Goal: Task Accomplishment & Management: Manage account settings

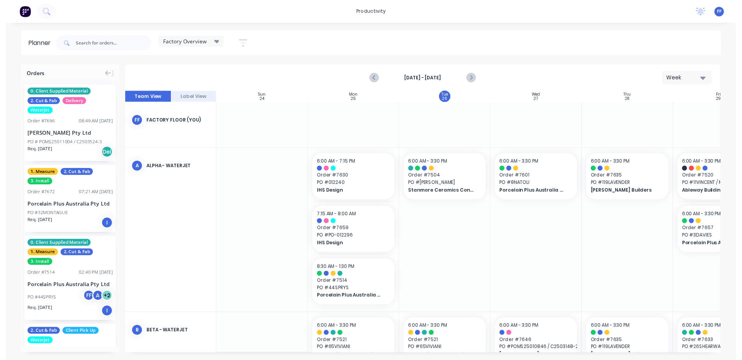
scroll to position [0, 31]
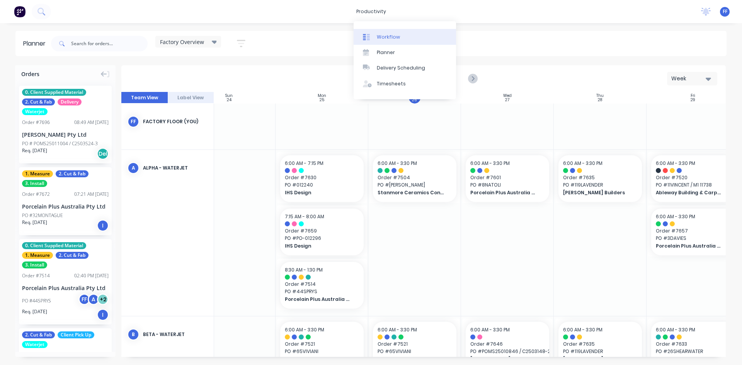
click at [380, 38] on div "Workflow" at bounding box center [388, 37] width 23 height 7
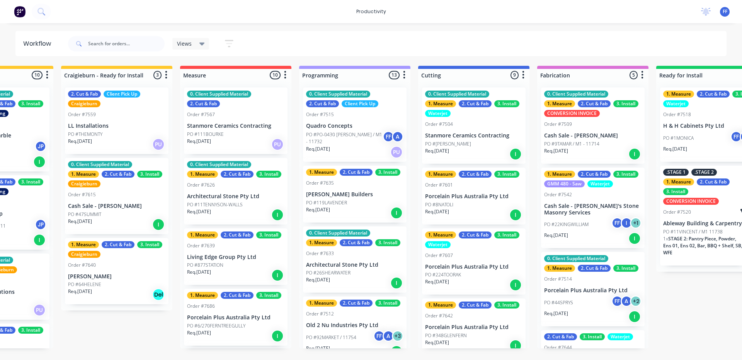
scroll to position [0, 200]
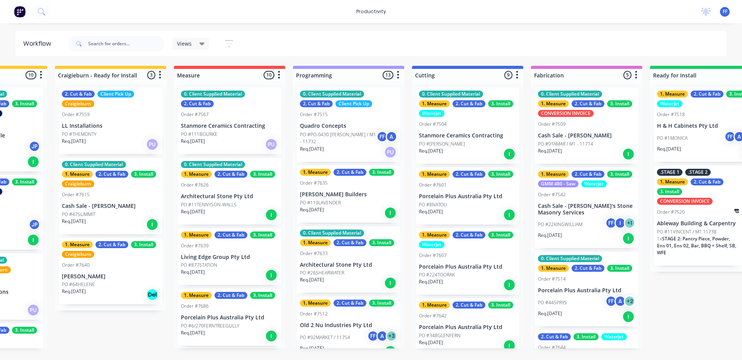
click at [358, 204] on div "PO #119LAVENDER" at bounding box center [348, 202] width 97 height 7
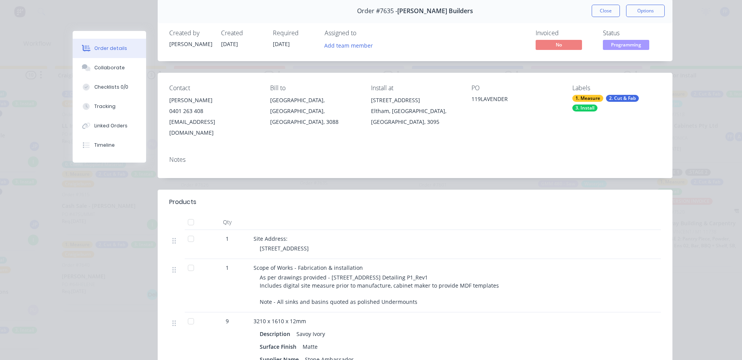
scroll to position [0, 0]
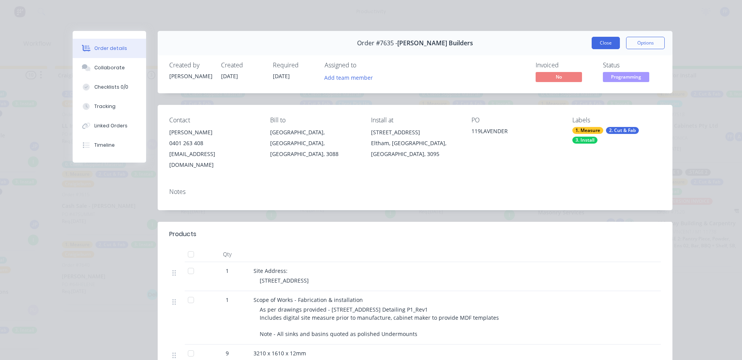
click at [594, 40] on button "Close" at bounding box center [606, 43] width 28 height 12
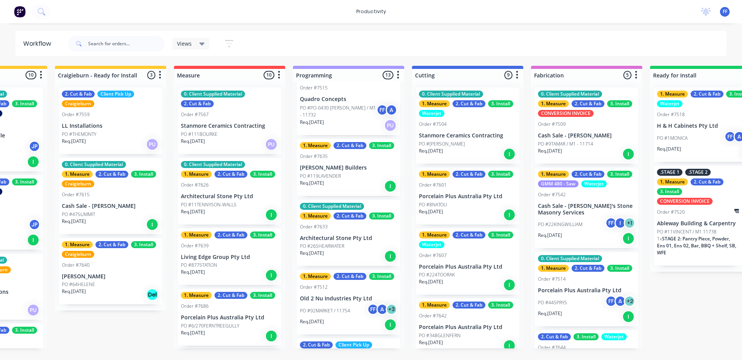
scroll to position [77, 0]
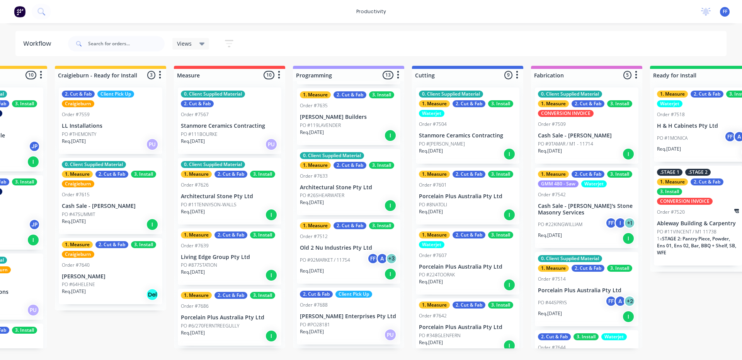
click at [360, 203] on div "Req. [DATE] I" at bounding box center [348, 205] width 97 height 13
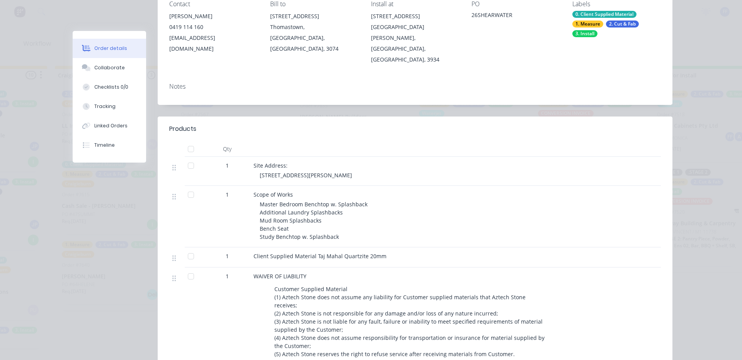
scroll to position [0, 0]
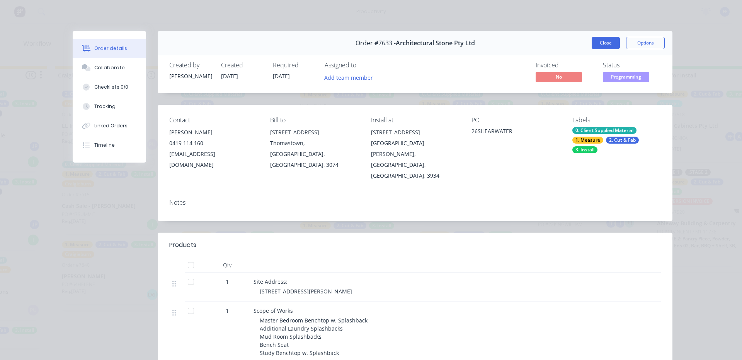
click at [616, 41] on button "Close" at bounding box center [606, 43] width 28 height 12
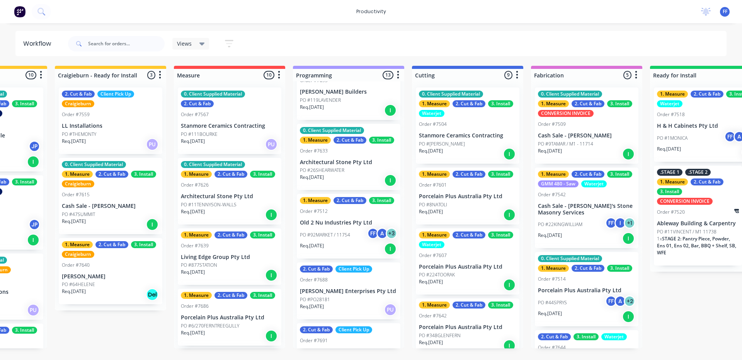
scroll to position [116, 0]
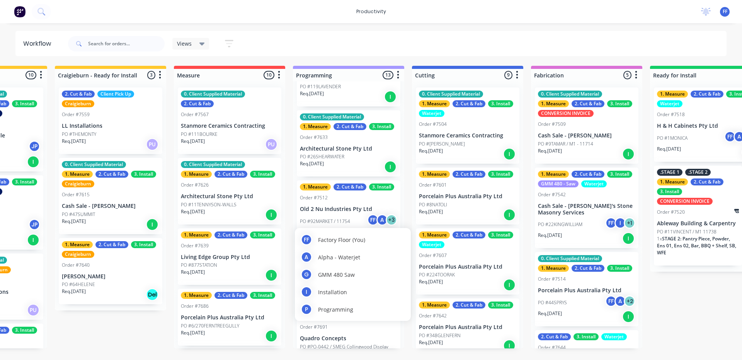
click at [367, 214] on div "FF A + 3" at bounding box center [382, 220] width 30 height 12
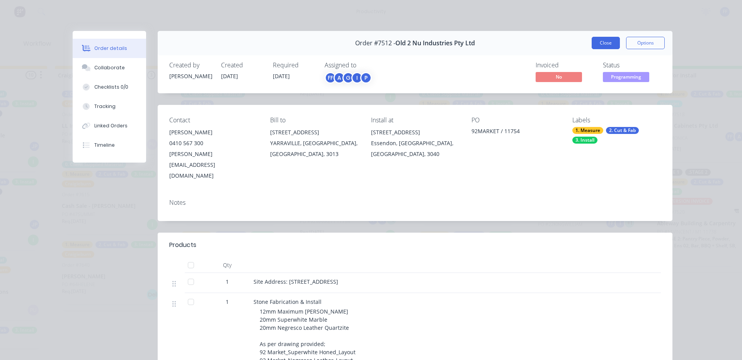
click at [607, 44] on button "Close" at bounding box center [606, 43] width 28 height 12
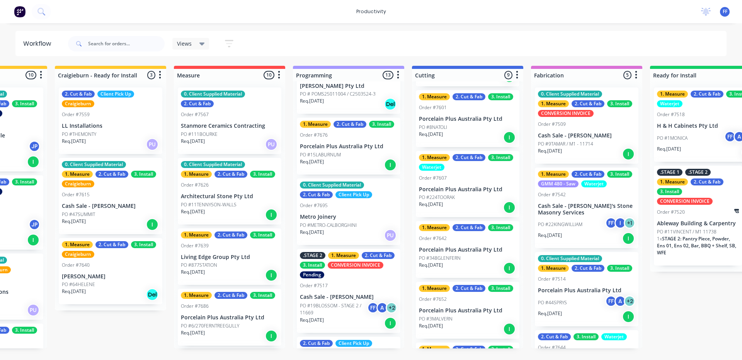
scroll to position [503, 0]
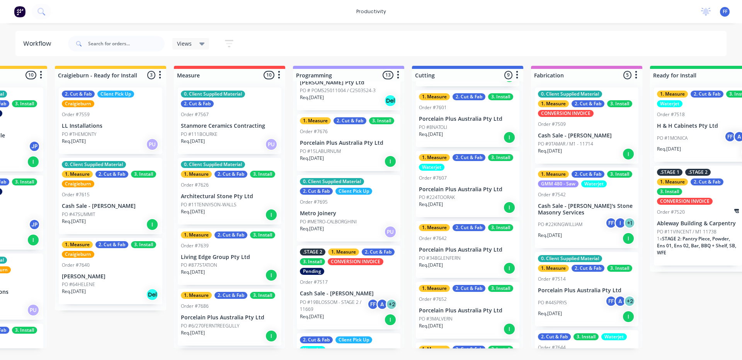
click at [352, 146] on p "Porcelain Plus Australia Pty Ltd" at bounding box center [348, 143] width 97 height 7
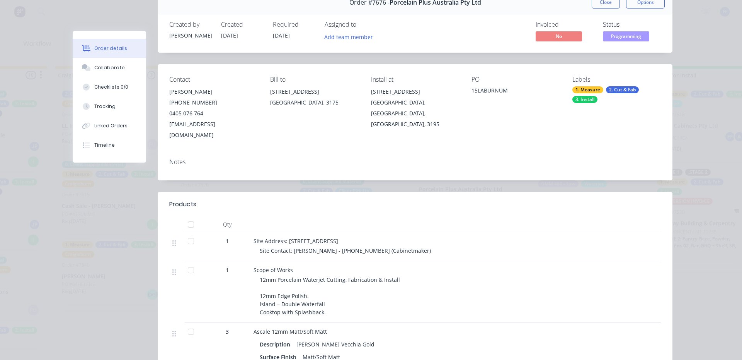
scroll to position [0, 0]
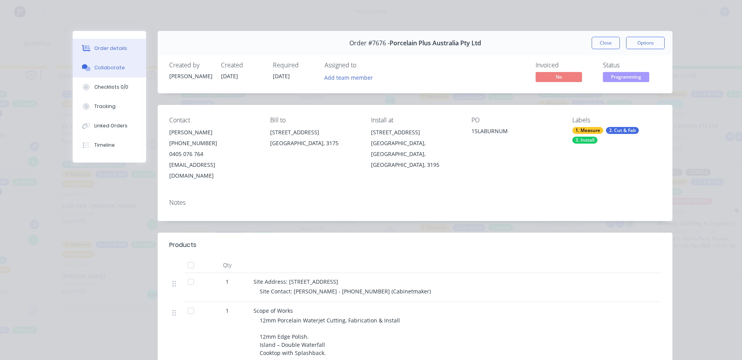
click at [102, 66] on div "Collaborate" at bounding box center [109, 67] width 31 height 7
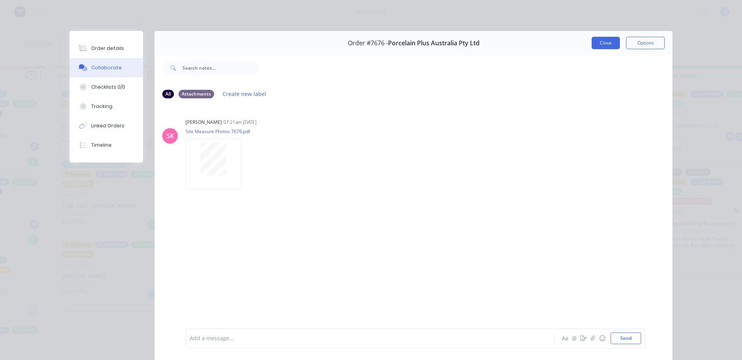
click at [611, 45] on button "Close" at bounding box center [606, 43] width 28 height 12
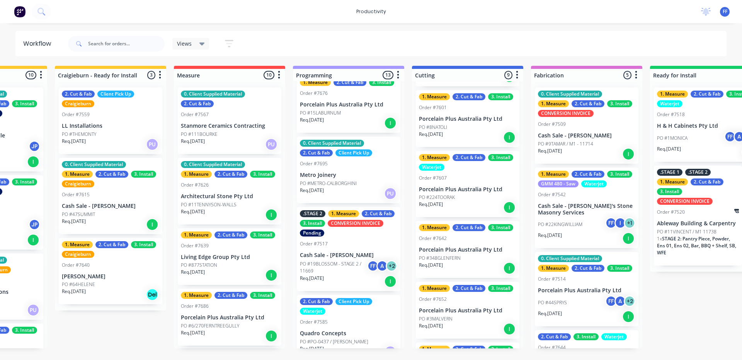
scroll to position [541, 0]
click at [380, 194] on div "Req. [DATE] PU" at bounding box center [348, 192] width 97 height 13
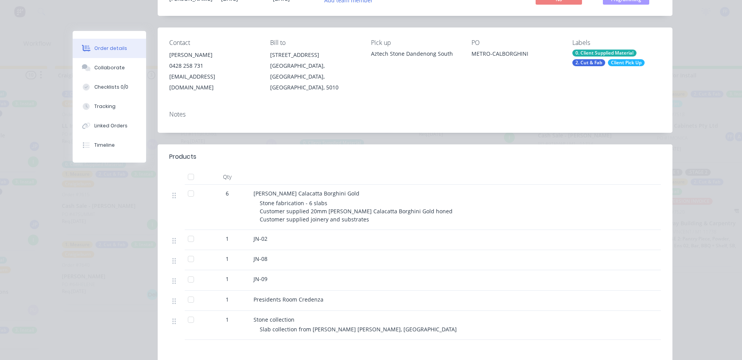
scroll to position [0, 0]
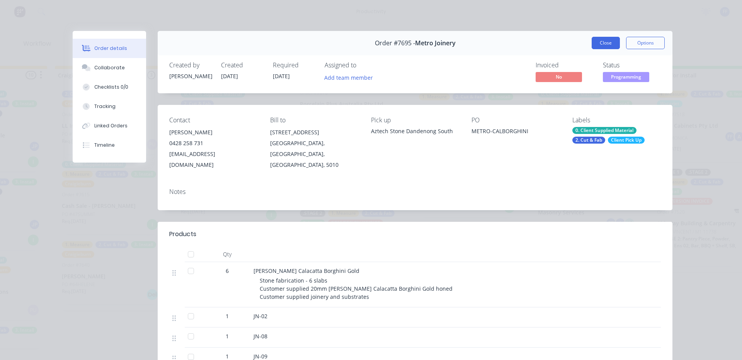
click at [592, 39] on button "Close" at bounding box center [606, 43] width 28 height 12
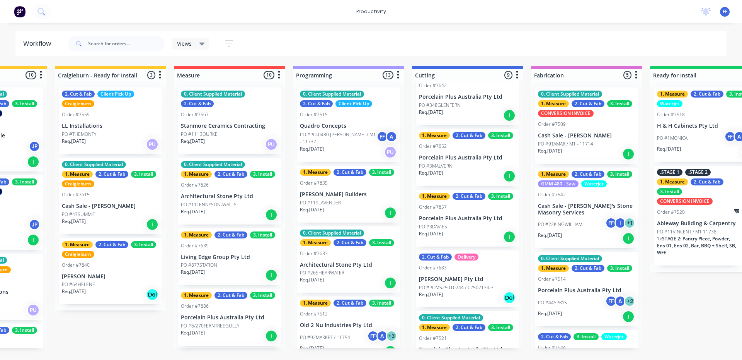
scroll to position [212, 0]
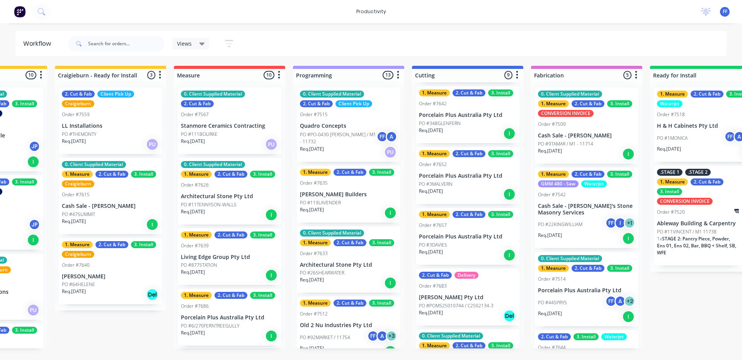
click at [467, 236] on p "Porcelain Plus Australia Pty Ltd" at bounding box center [467, 236] width 97 height 7
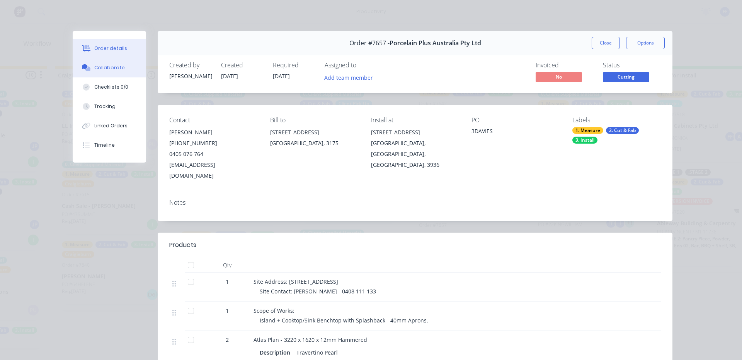
click at [109, 70] on div "Collaborate" at bounding box center [109, 67] width 31 height 7
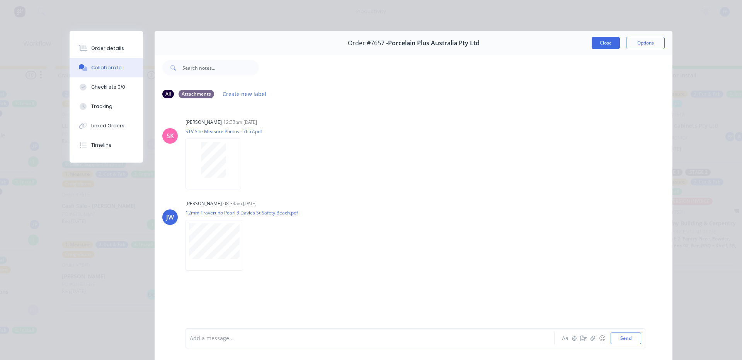
click at [604, 44] on button "Close" at bounding box center [606, 43] width 28 height 12
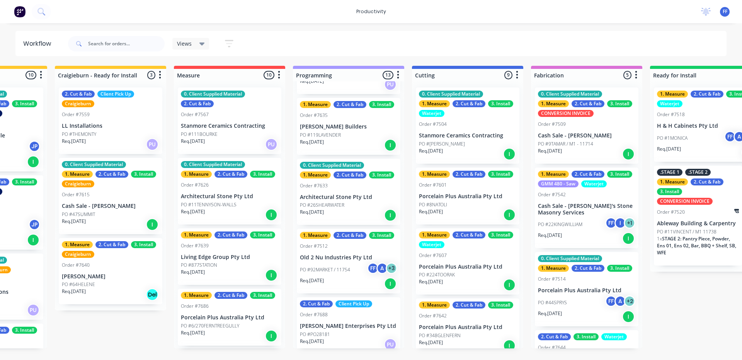
scroll to position [155, 0]
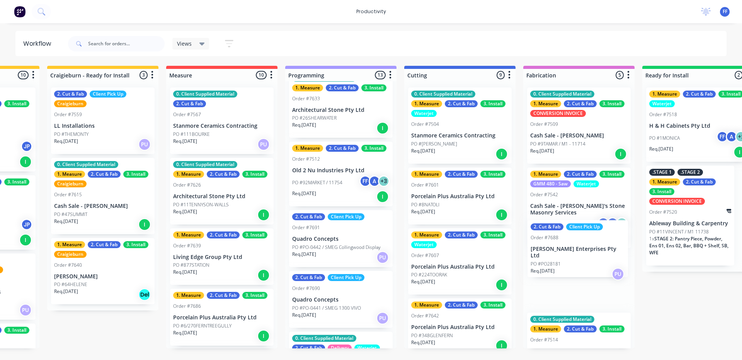
drag, startPoint x: 331, startPoint y: 249, endPoint x: 567, endPoint y: 259, distance: 236.4
click at [567, 259] on div "Submitted 16 Sort By Created date Required date Order number Customer name Most…" at bounding box center [544, 207] width 1514 height 282
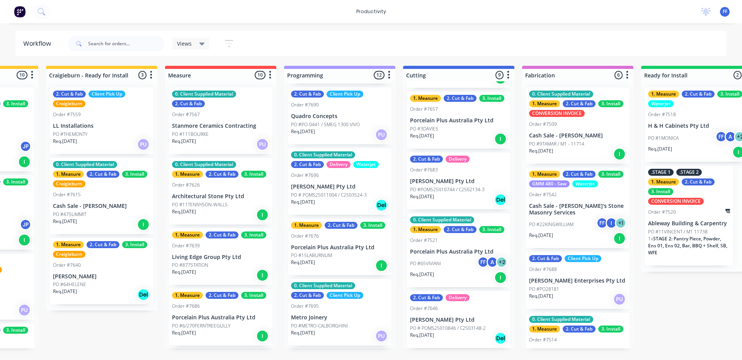
scroll to position [309, 0]
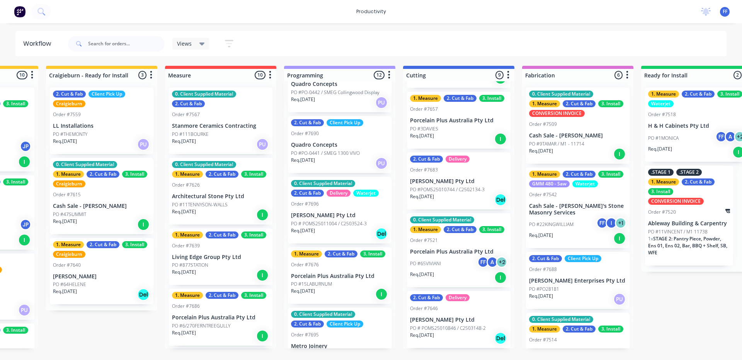
click at [335, 217] on p "[PERSON_NAME] Pty Ltd" at bounding box center [339, 215] width 97 height 7
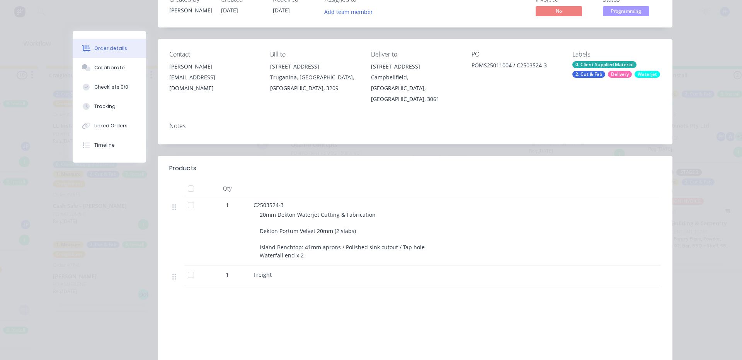
scroll to position [0, 0]
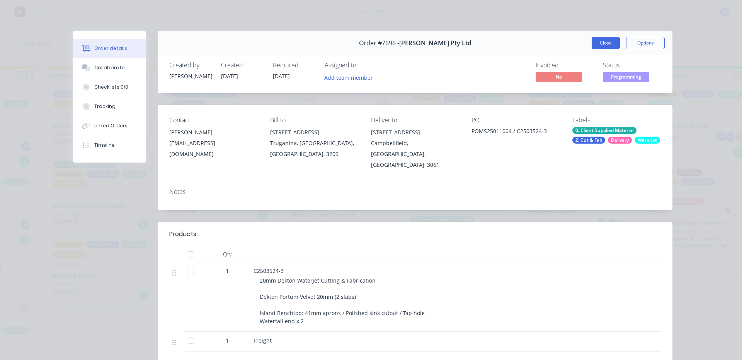
click at [604, 45] on button "Close" at bounding box center [606, 43] width 28 height 12
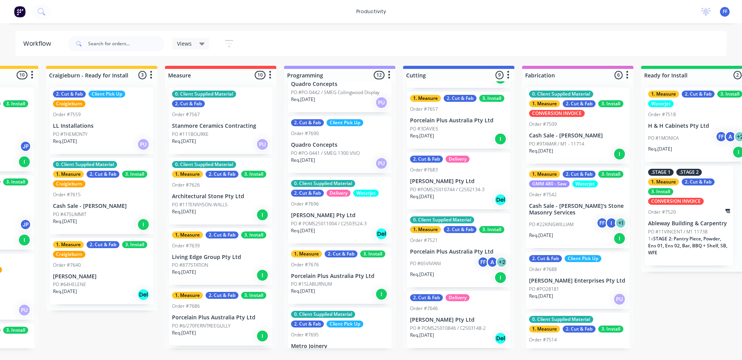
click at [513, 28] on div "productivity productivity Workflow Planner Delivery Scheduling Timesheets No ne…" at bounding box center [162, 156] width 742 height 313
